Goal: Task Accomplishment & Management: Manage account settings

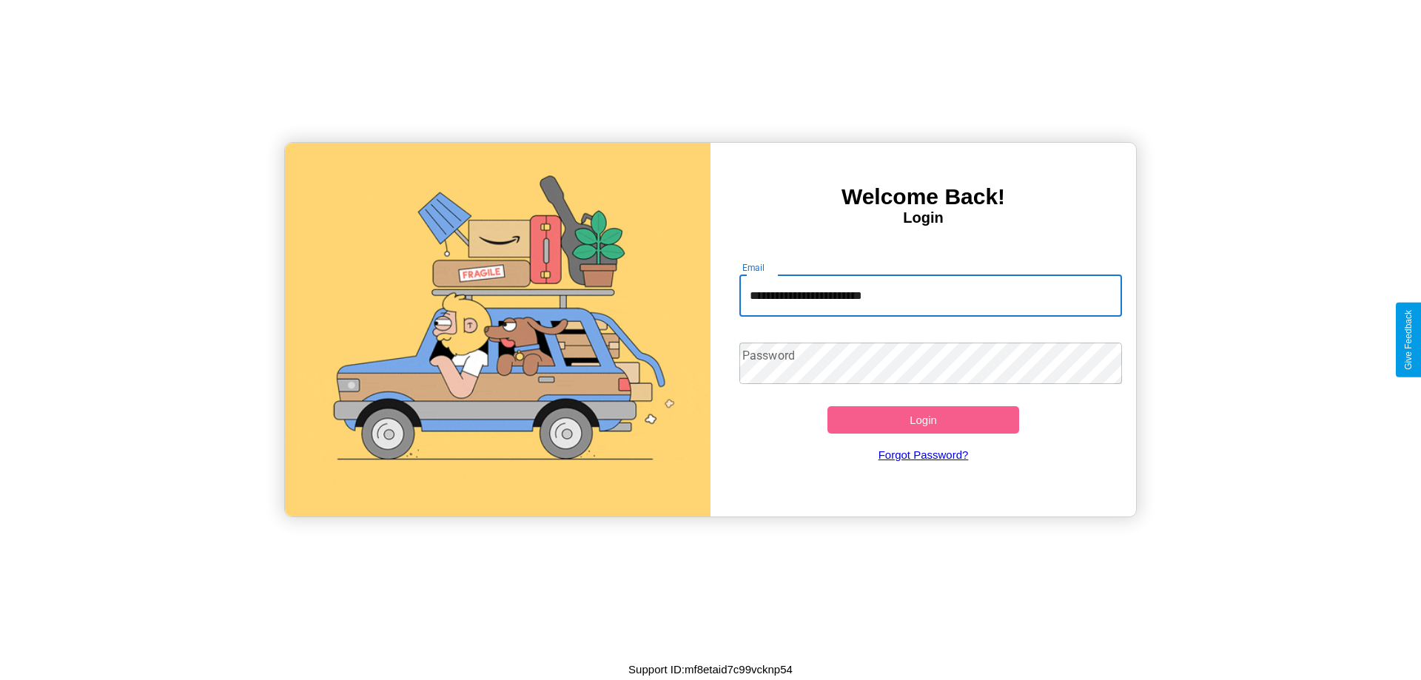
type input "**********"
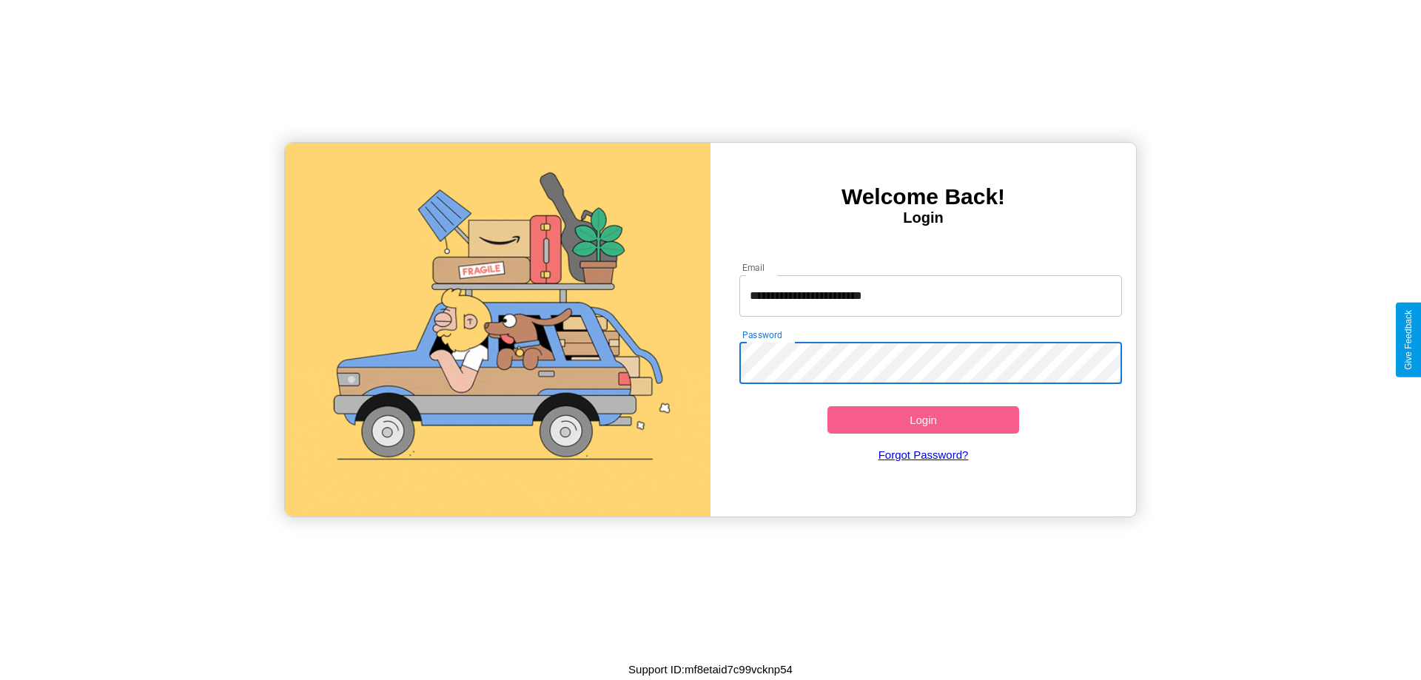
click at [923, 420] on button "Login" at bounding box center [923, 419] width 192 height 27
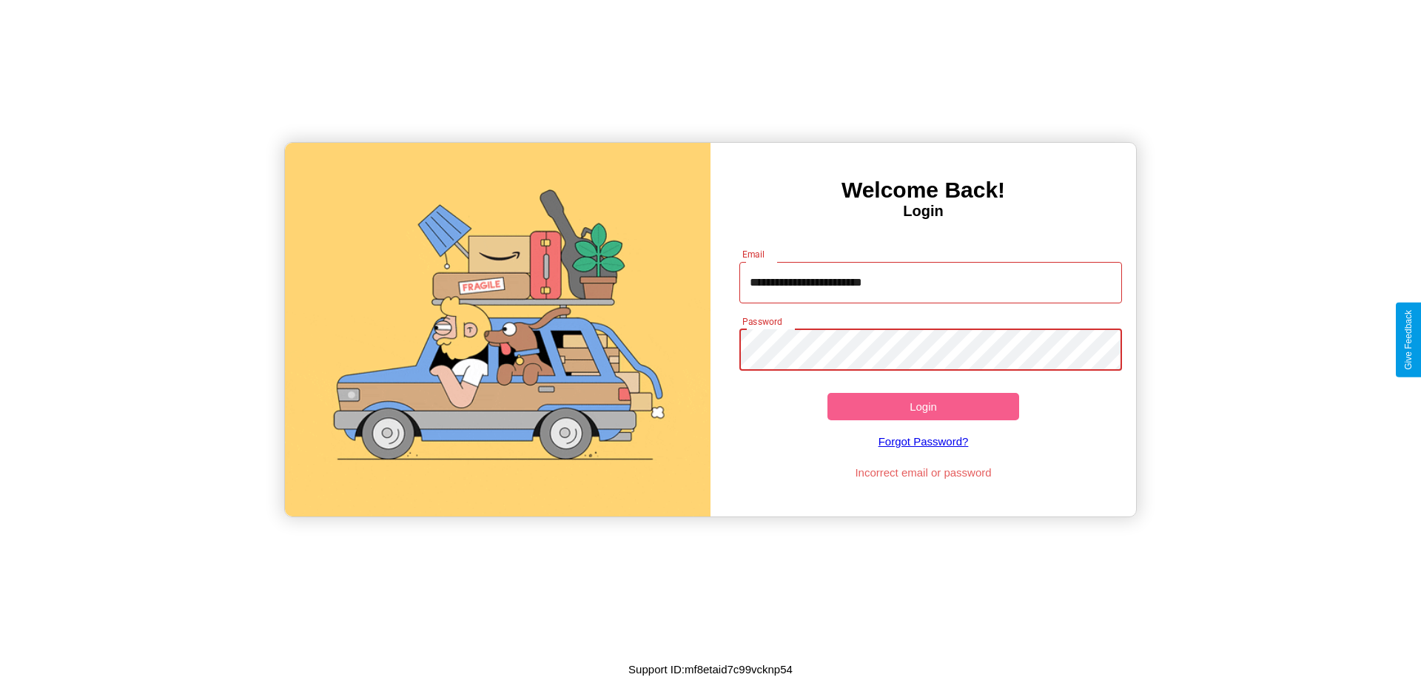
click at [923, 406] on button "Login" at bounding box center [923, 406] width 192 height 27
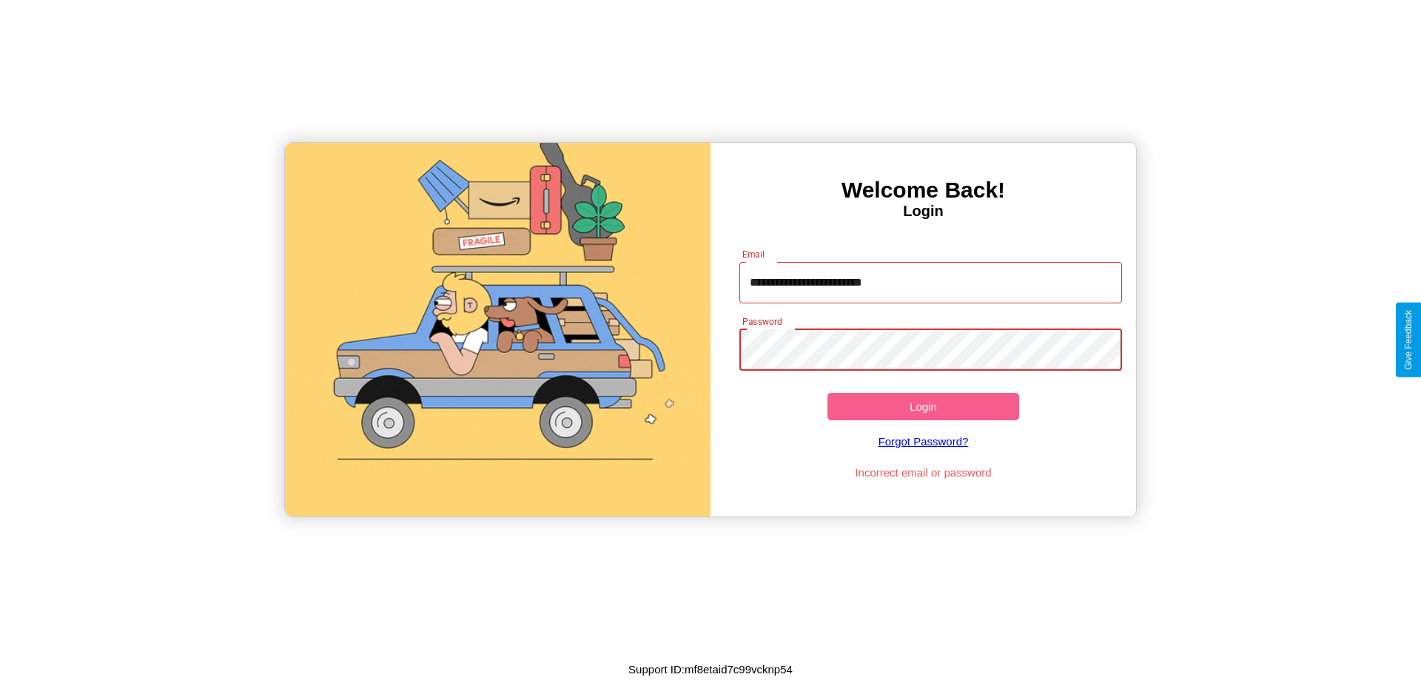
click at [923, 406] on button "Login" at bounding box center [923, 406] width 192 height 27
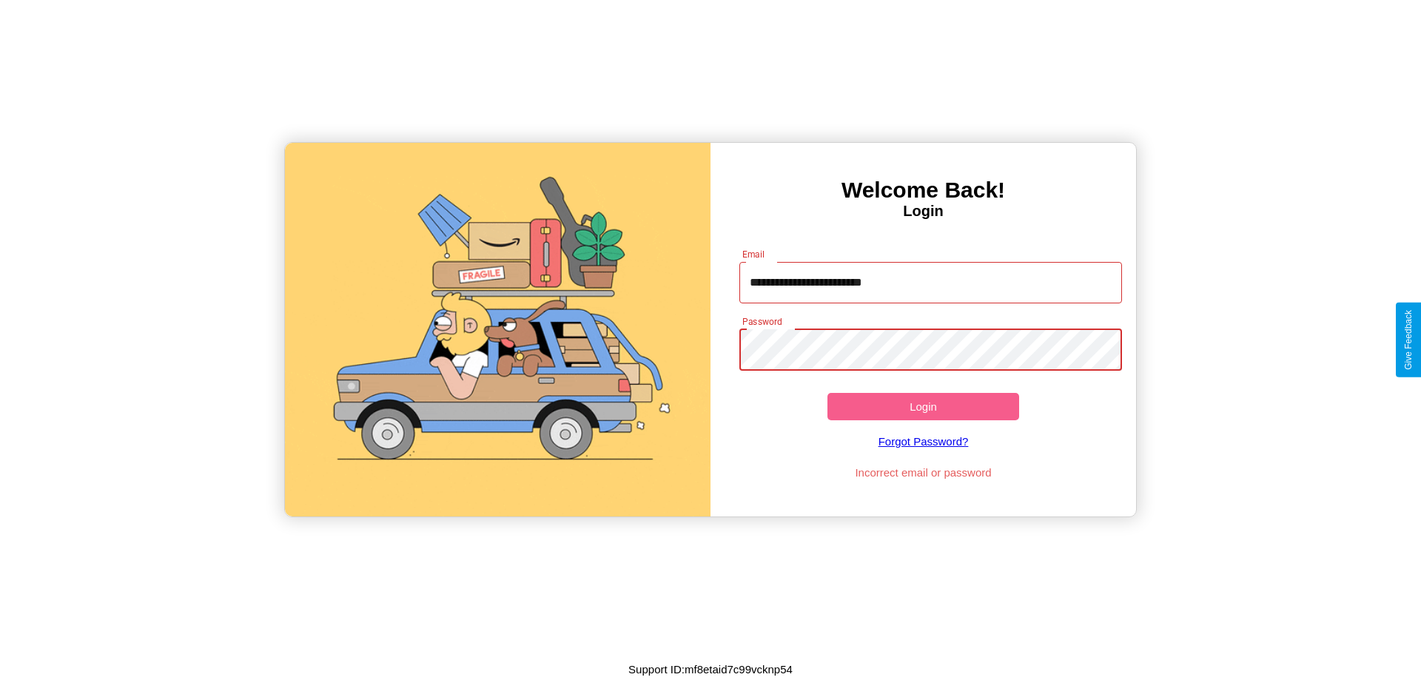
click at [923, 406] on button "Login" at bounding box center [923, 406] width 192 height 27
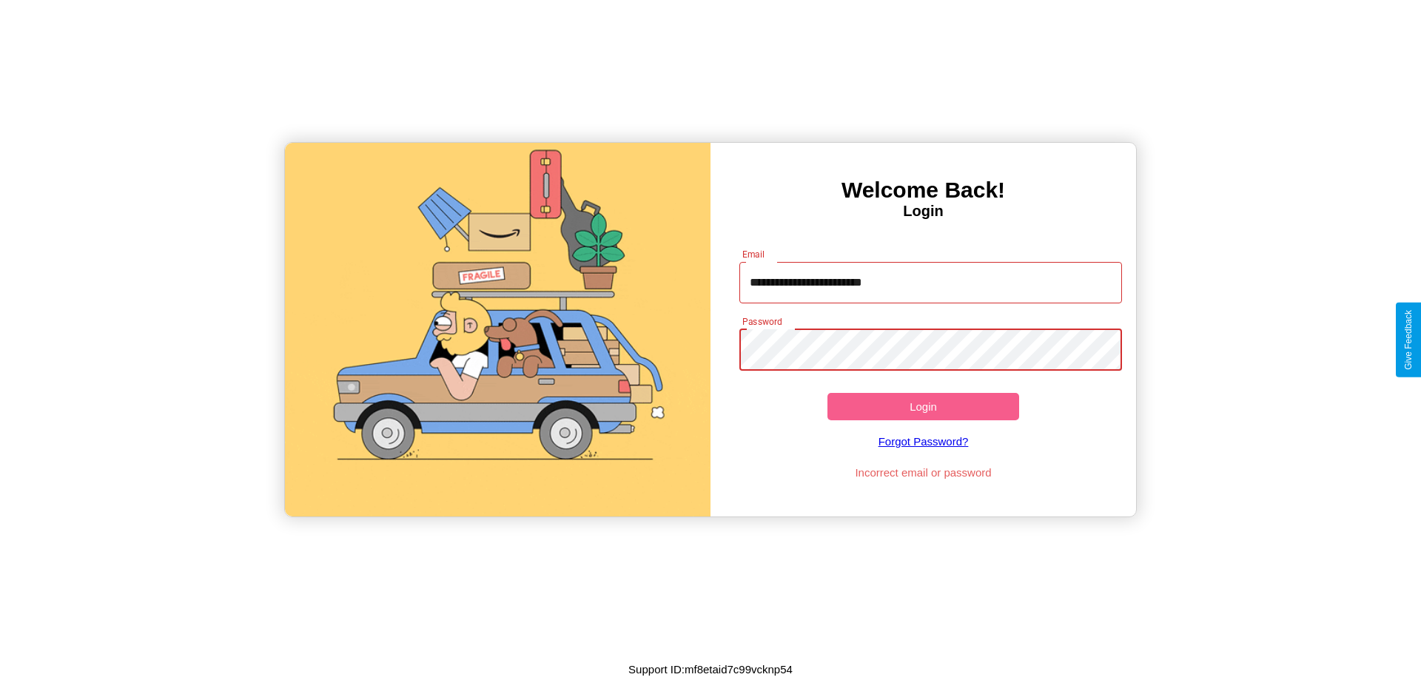
click at [923, 406] on button "Login" at bounding box center [923, 406] width 192 height 27
